Goal: Register for event/course

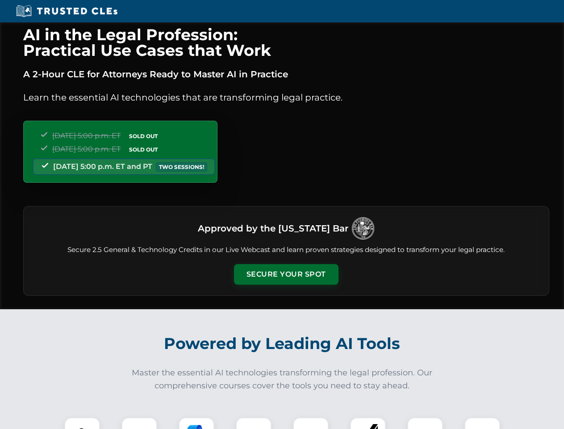
click at [286, 274] on button "Secure Your Spot" at bounding box center [286, 274] width 105 height 21
click at [82, 423] on img at bounding box center [82, 435] width 26 height 26
click at [139, 423] on div at bounding box center [140, 435] width 36 height 36
click at [197, 423] on div at bounding box center [197, 435] width 36 height 36
click at [254, 423] on img at bounding box center [253, 435] width 25 height 25
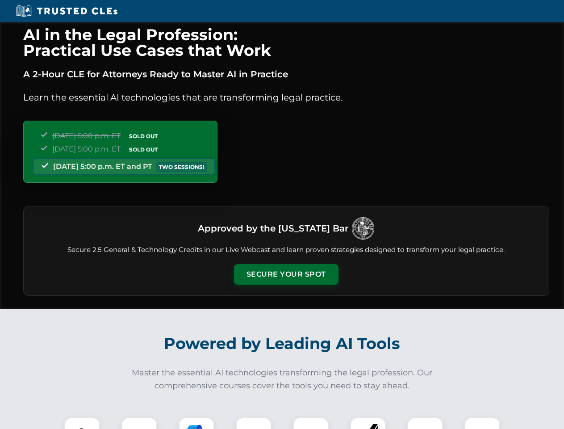
click at [311, 423] on div at bounding box center [311, 435] width 36 height 36
